Goal: Transaction & Acquisition: Purchase product/service

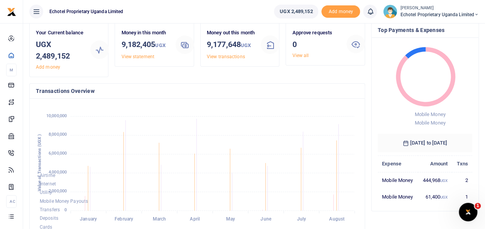
scroll to position [8, 0]
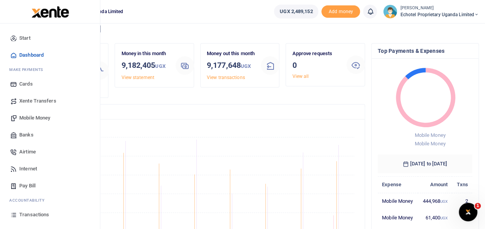
click at [22, 116] on span "Mobile Money" at bounding box center [34, 118] width 31 height 8
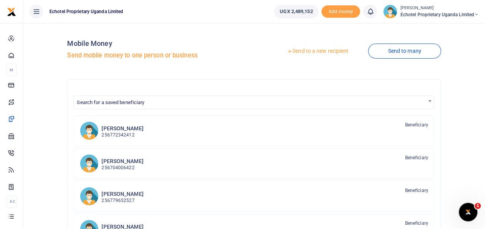
click at [305, 51] on link "Send to a new recipient" at bounding box center [317, 51] width 101 height 14
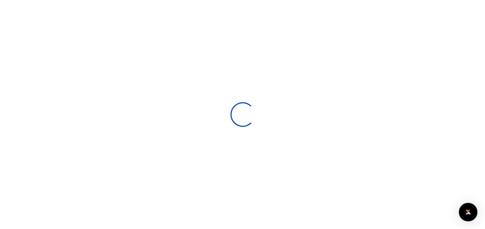
select select
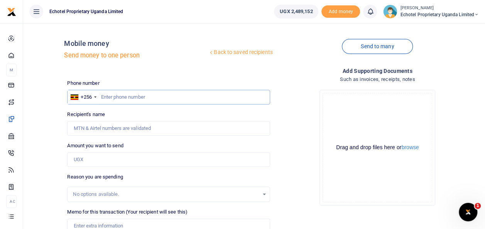
click at [133, 95] on input "text" at bounding box center [168, 97] width 202 height 15
click at [119, 100] on input "text" at bounding box center [168, 97] width 202 height 15
click at [105, 126] on input "Recipient's name" at bounding box center [168, 128] width 202 height 15
type input "R"
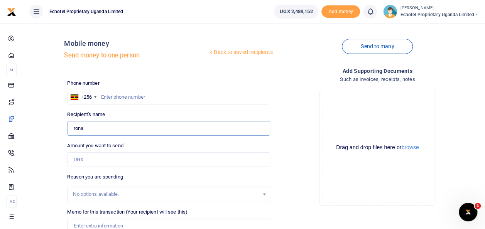
type input "Ronald Kugonza"
click at [103, 99] on input "0782053301" at bounding box center [168, 97] width 202 height 15
type input "782053301"
click at [107, 158] on input "Amount you want to send" at bounding box center [168, 159] width 202 height 15
type input "6"
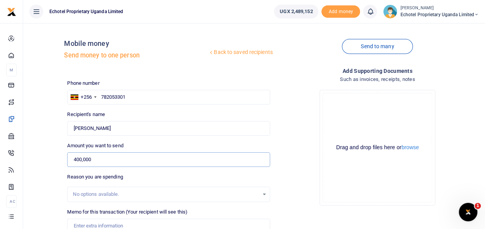
type input "400,000"
click at [108, 222] on input "Memo for this transaction (Your recipient will see this)" at bounding box center [168, 226] width 202 height 15
click at [159, 226] on input "Electricity top up on Server room light and finance lig" at bounding box center [168, 226] width 202 height 15
click at [180, 224] on div at bounding box center [179, 224] width 9 height 9
click at [175, 226] on div at bounding box center [179, 224] width 9 height 9
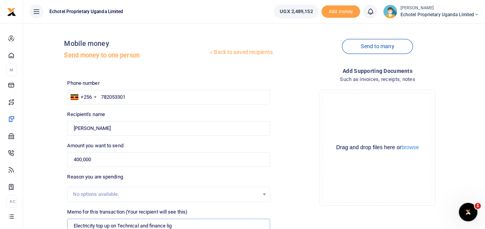
click at [171, 225] on input "Electricity top up on Technical and finance lig" at bounding box center [168, 226] width 202 height 15
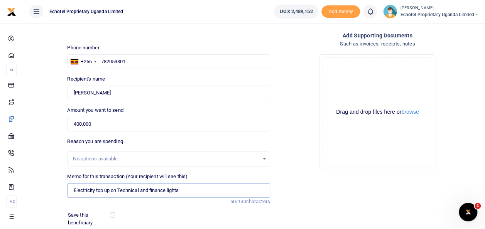
scroll to position [49, 0]
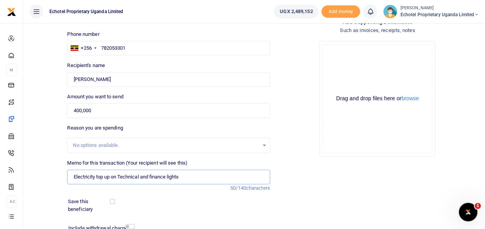
type input "Electricity top up on Technical and finance lights"
drag, startPoint x: 484, startPoint y: 116, endPoint x: 490, endPoint y: 152, distance: 36.8
click at [484, 152] on html "Start Dashboard M ake Payments Cards Xente Transfers Mobile Money Banks Airtime" at bounding box center [242, 122] width 485 height 342
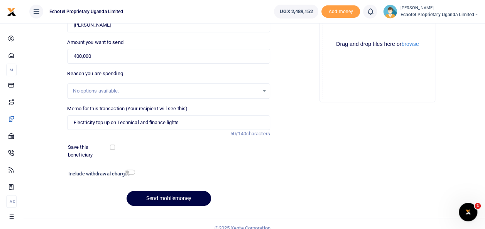
scroll to position [112, 0]
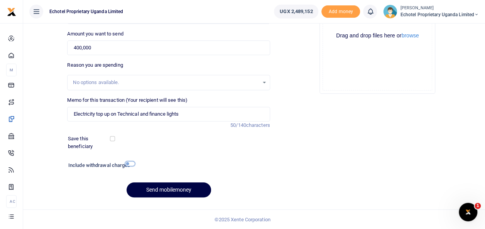
click at [130, 162] on input "checkbox" at bounding box center [130, 163] width 10 height 5
checkbox input "true"
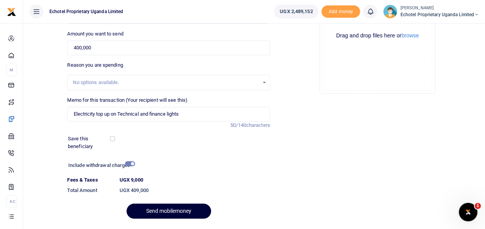
click at [180, 209] on button "Send mobilemoney" at bounding box center [168, 211] width 84 height 15
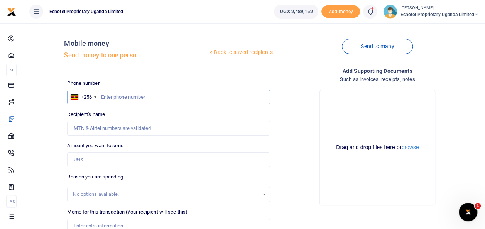
click at [116, 100] on input "text" at bounding box center [168, 97] width 202 height 15
click at [119, 132] on input "Recipient's name" at bounding box center [168, 128] width 202 height 15
type input "A"
type input "Andrew Bukenya"
click at [104, 96] on input "0772489043" at bounding box center [168, 97] width 202 height 15
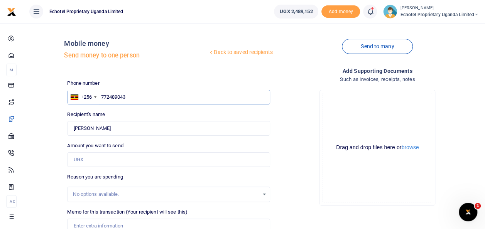
type input "772489043"
click at [95, 165] on input "Amount you want to send" at bounding box center [168, 159] width 202 height 15
type input "80,000"
click at [96, 222] on input "Memo for this transaction (Your recipient will see this)" at bounding box center [168, 226] width 202 height 15
click at [95, 226] on input "Memo for this transaction (Your recipient will see this)" at bounding box center [168, 226] width 202 height 15
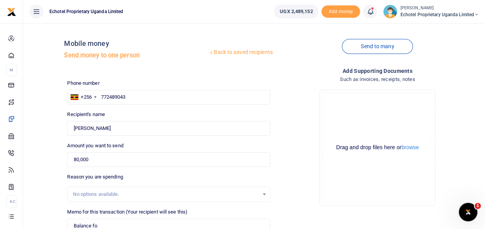
click at [226, 224] on div at bounding box center [242, 224] width 135 height 9
click at [115, 226] on input "Balance fo" at bounding box center [168, 226] width 202 height 15
type input "Balance for Labour and purchase of bricks at UNICEF"
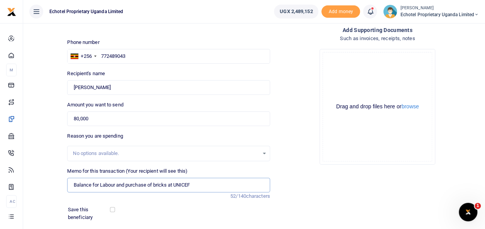
scroll to position [71, 0]
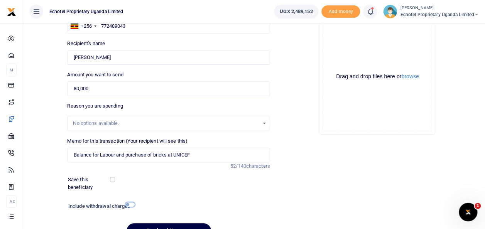
click at [131, 203] on input "checkbox" at bounding box center [130, 204] width 10 height 5
checkbox input "true"
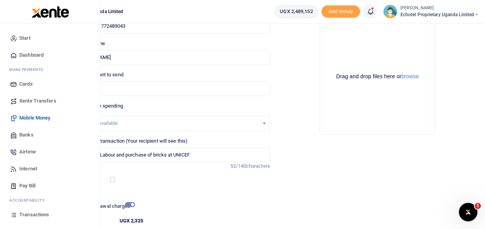
click at [40, 119] on span "Mobile Money" at bounding box center [34, 118] width 31 height 8
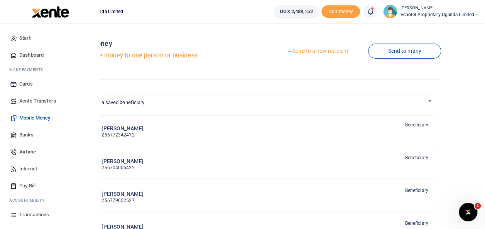
click at [30, 214] on span "Transactions" at bounding box center [34, 215] width 30 height 8
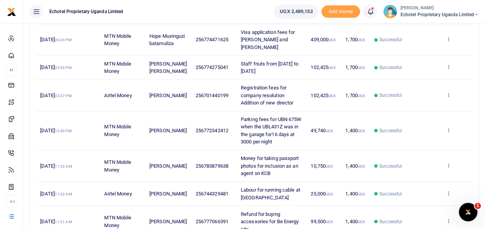
scroll to position [270, 0]
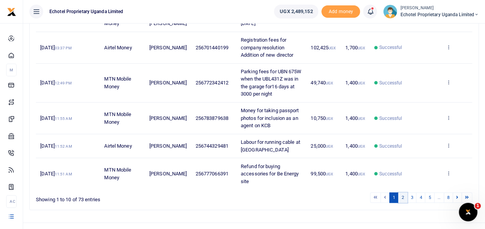
click at [407, 197] on link "2" at bounding box center [402, 197] width 9 height 10
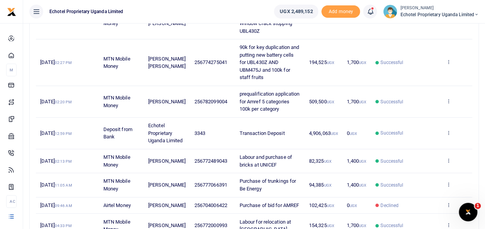
scroll to position [304, 0]
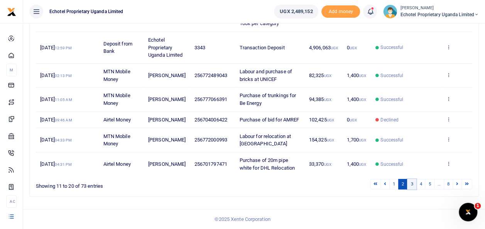
click at [412, 185] on link "3" at bounding box center [411, 184] width 9 height 10
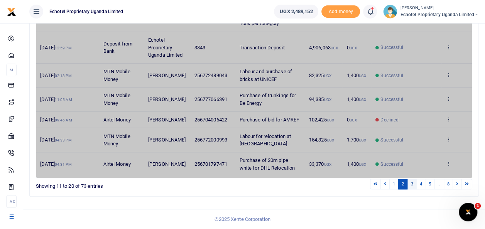
scroll to position [244, 0]
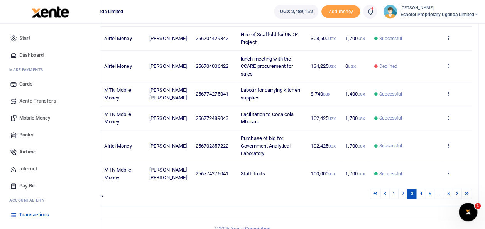
click at [27, 116] on span "Mobile Money" at bounding box center [34, 118] width 31 height 8
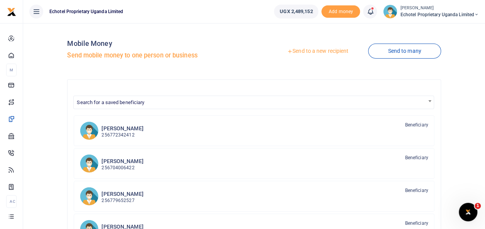
click at [319, 49] on link "Send to a new recipient" at bounding box center [317, 51] width 101 height 14
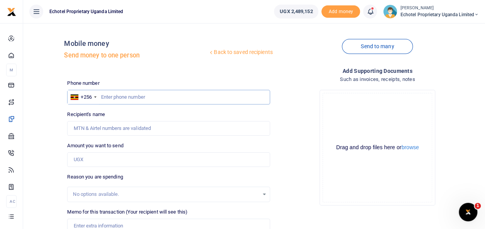
click at [108, 99] on input "text" at bounding box center [168, 97] width 202 height 15
click at [105, 125] on input "Recipient's name" at bounding box center [168, 128] width 202 height 15
type input "[PERSON_NAME]"
type input "80,000"
type input "Balance fo"
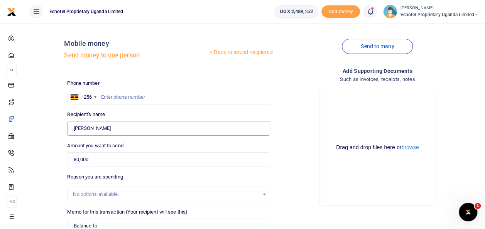
click at [117, 126] on input "Andrew Bukenya" at bounding box center [168, 128] width 202 height 15
type input "0772489043"
click at [112, 221] on input "Balance fo" at bounding box center [168, 226] width 202 height 15
type input "Balance for Labour and purchase of bricks at UNICEF"
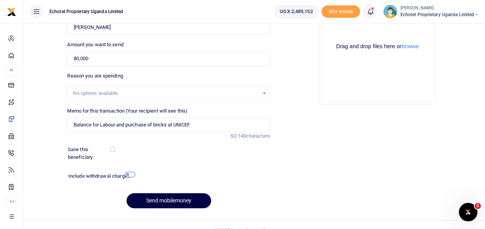
click at [131, 172] on input "checkbox" at bounding box center [130, 174] width 10 height 5
checkbox input "true"
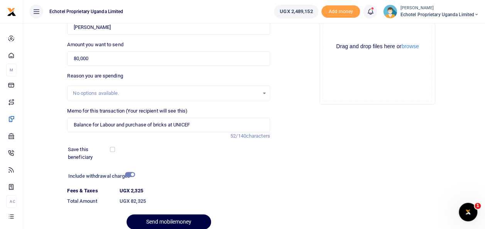
click at [184, 223] on div at bounding box center [242, 224] width 135 height 9
click at [165, 219] on button "Send mobilemoney" at bounding box center [168, 221] width 84 height 15
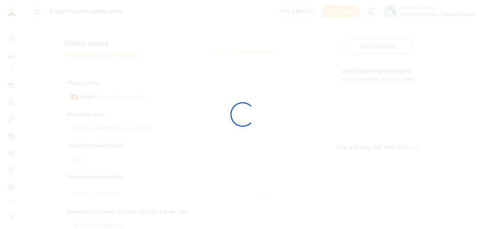
scroll to position [101, 0]
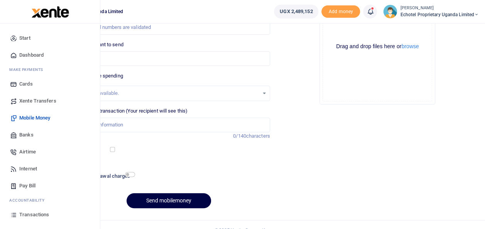
click at [36, 117] on span "Mobile Money" at bounding box center [34, 118] width 31 height 8
